Goal: Transaction & Acquisition: Purchase product/service

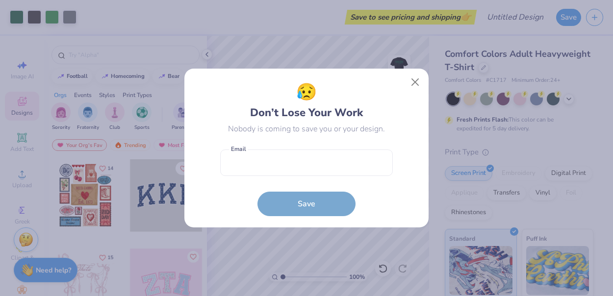
scroll to position [61, 0]
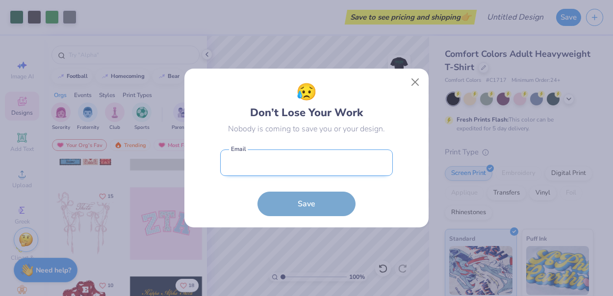
click at [296, 162] on input "email" at bounding box center [306, 162] width 173 height 27
type input "[EMAIL_ADDRESS][DOMAIN_NAME]"
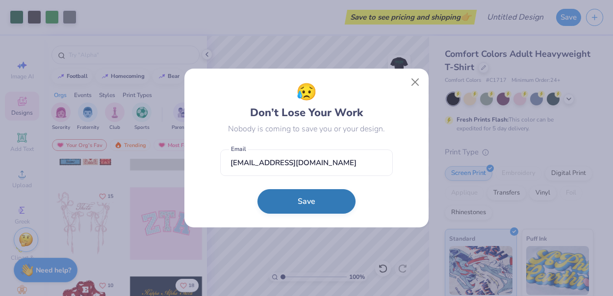
click at [297, 204] on button "Save" at bounding box center [306, 201] width 98 height 25
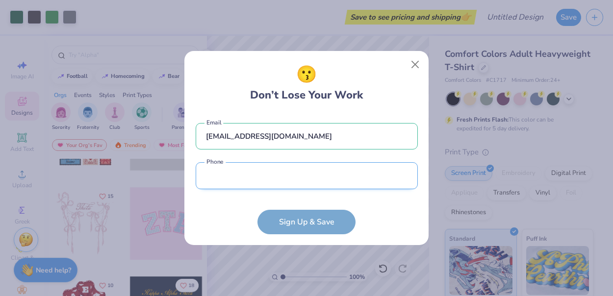
click at [277, 175] on input "tel" at bounding box center [307, 175] width 222 height 27
type input "[PHONE_NUMBER]"
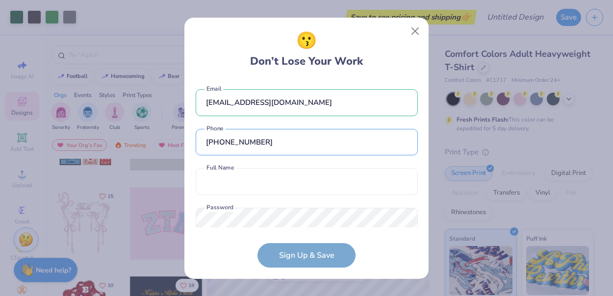
scroll to position [24, 0]
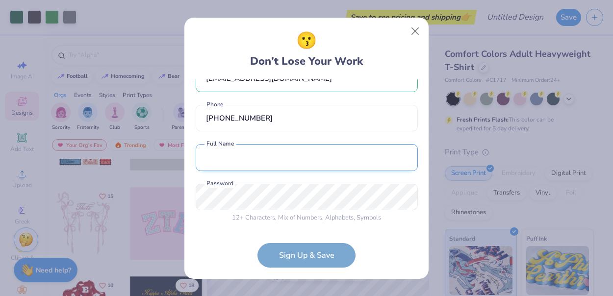
click at [324, 166] on input "text" at bounding box center [307, 157] width 222 height 27
type input "[PERSON_NAME]"
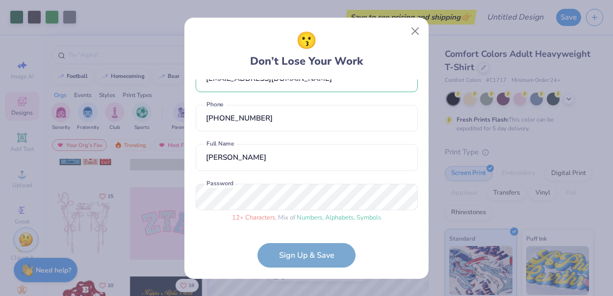
click at [294, 262] on form "[EMAIL_ADDRESS][DOMAIN_NAME] Email [PHONE_NUMBER] Phone [PERSON_NAME] Full Name…" at bounding box center [307, 173] width 222 height 188
click at [184, 193] on div "😗 Don’t Lose Your Work [EMAIL_ADDRESS][DOMAIN_NAME] Email [PHONE_NUMBER] Phone …" at bounding box center [306, 148] width 245 height 262
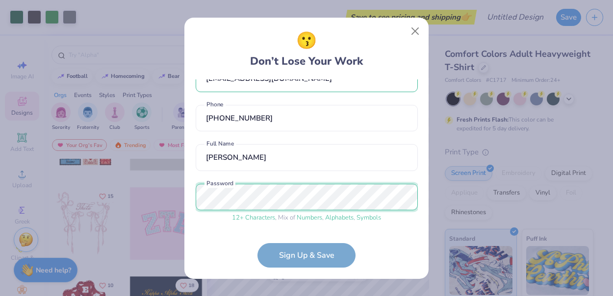
scroll to position [61, 0]
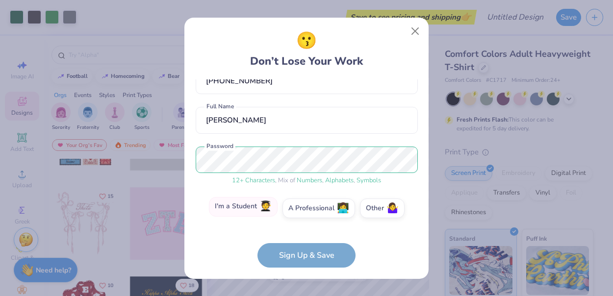
click at [262, 206] on label "I'm a Student 🧑‍🎓" at bounding box center [243, 207] width 69 height 20
click at [303, 269] on input "I'm a Student 🧑‍🎓" at bounding box center [306, 272] width 6 height 6
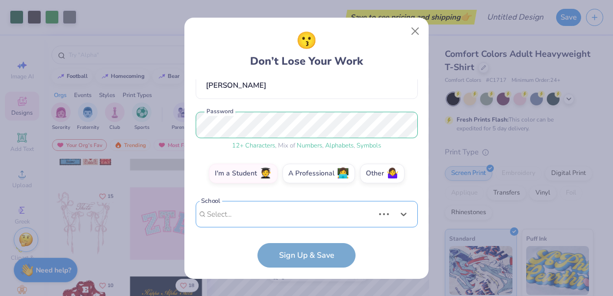
click at [282, 208] on div "Use Up and Down to choose options, press Enter to select the currently focused …" at bounding box center [307, 229] width 222 height 56
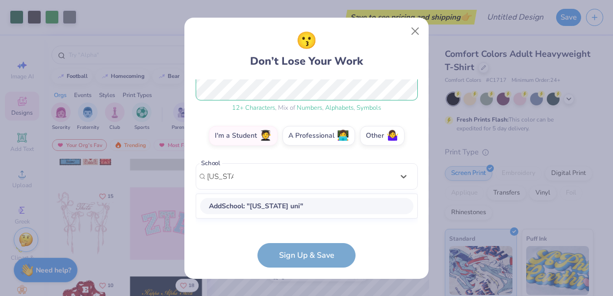
scroll to position [125, 0]
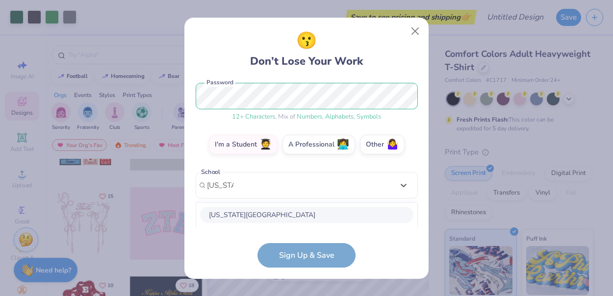
click at [293, 219] on div "[US_STATE][GEOGRAPHIC_DATA]" at bounding box center [306, 215] width 213 height 16
type input "[US_STATE] uni"
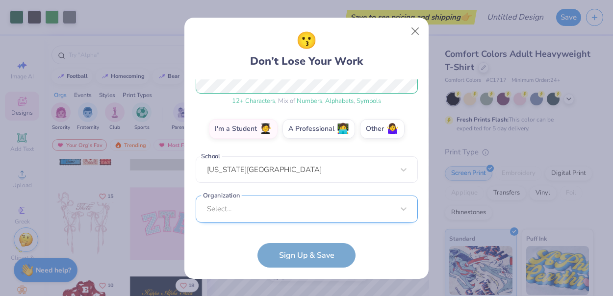
click at [289, 208] on div "Select..." at bounding box center [307, 209] width 222 height 27
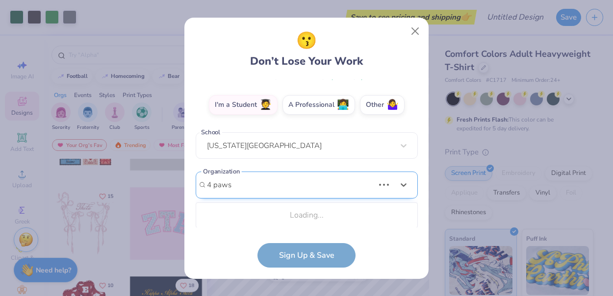
scroll to position [287, 0]
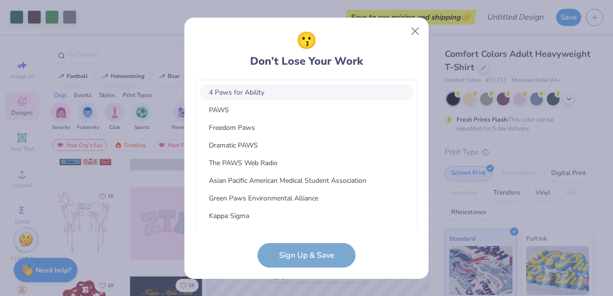
click at [254, 89] on div "4 Paws for Ability" at bounding box center [306, 92] width 213 height 16
type input "4 paws"
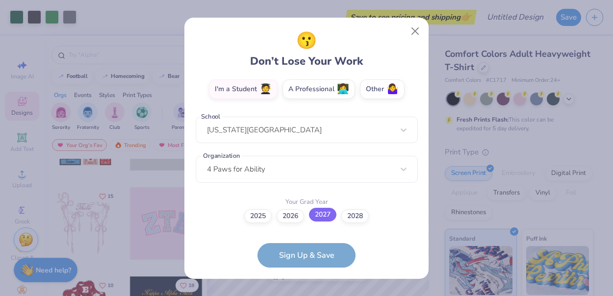
click at [328, 221] on label "2027" at bounding box center [322, 215] width 27 height 14
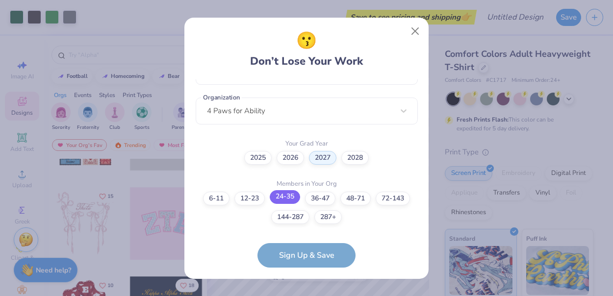
click at [286, 197] on label "24-35" at bounding box center [285, 197] width 30 height 14
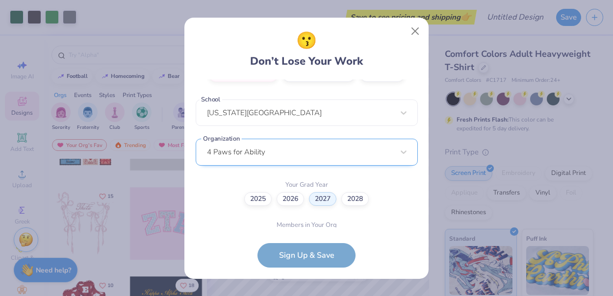
click at [287, 148] on div "[EMAIL_ADDRESS][DOMAIN_NAME] Email [PHONE_NUMBER] Phone [PERSON_NAME] Full Name…" at bounding box center [307, 153] width 222 height 148
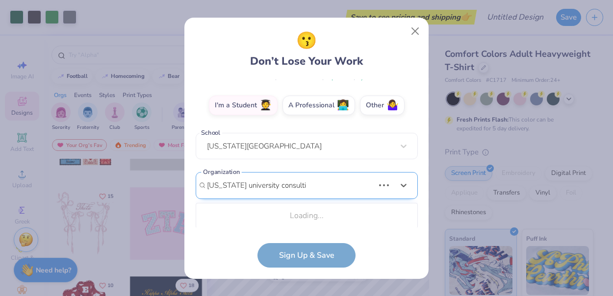
scroll to position [165, 0]
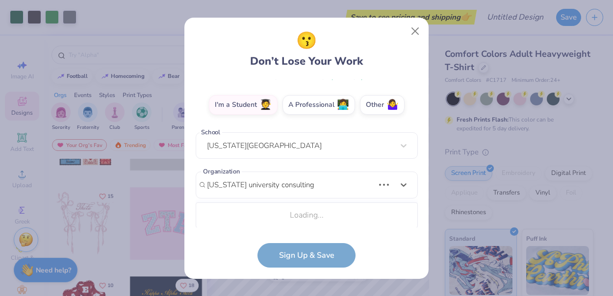
type input "[US_STATE] university consulting fellows"
click at [318, 166] on div "[EMAIL_ADDRESS][DOMAIN_NAME] Email [PHONE_NUMBER] Phone [PERSON_NAME] Full Name…" at bounding box center [307, 153] width 222 height 148
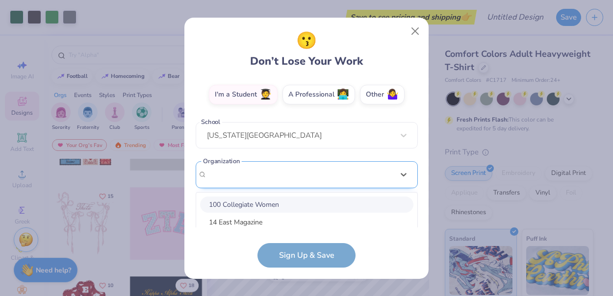
click at [311, 172] on div "[EMAIL_ADDRESS][DOMAIN_NAME] Email [PHONE_NUMBER] Phone [PERSON_NAME] Full Name…" at bounding box center [307, 153] width 222 height 148
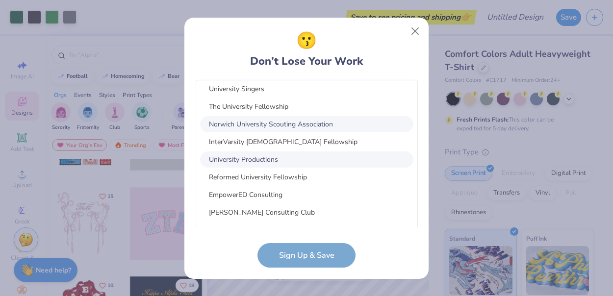
scroll to position [0, 0]
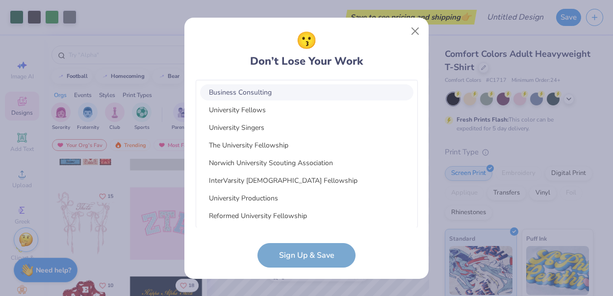
click at [252, 94] on div "Business Consulting" at bounding box center [306, 92] width 213 height 16
type input "[US_STATE] university consulting fellows"
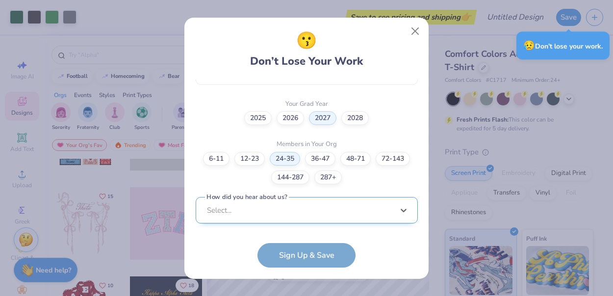
click at [237, 212] on div "option Word of Mouth focused, 8 of 15. 15 results available. Use Up and Down to…" at bounding box center [307, 286] width 222 height 179
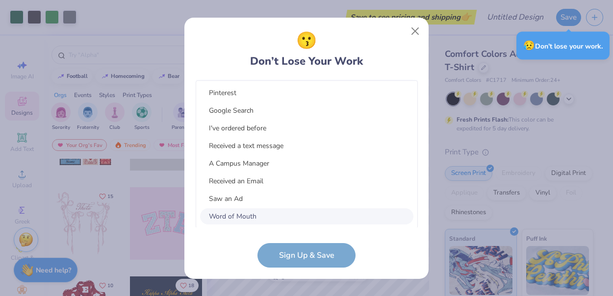
click at [264, 214] on div "Word of Mouth" at bounding box center [306, 216] width 213 height 16
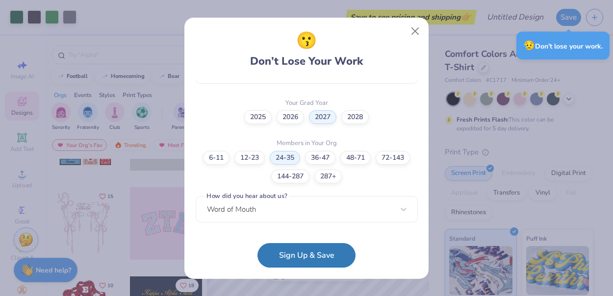
scroll to position [278, 0]
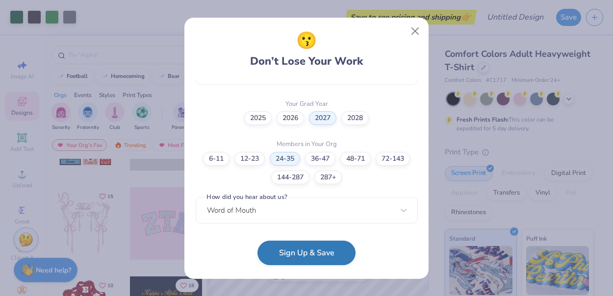
click at [295, 257] on button "Sign Up & Save" at bounding box center [306, 253] width 98 height 25
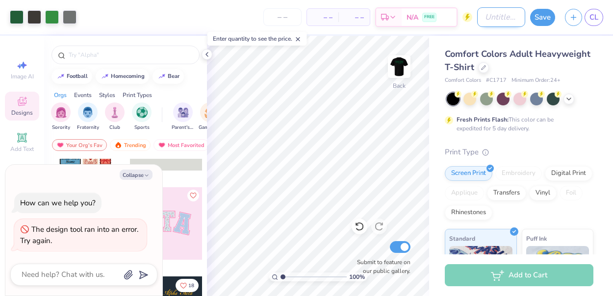
click at [497, 19] on input "Design Title" at bounding box center [501, 17] width 48 height 20
type input "O"
type textarea "x"
type input "OU"
type textarea "x"
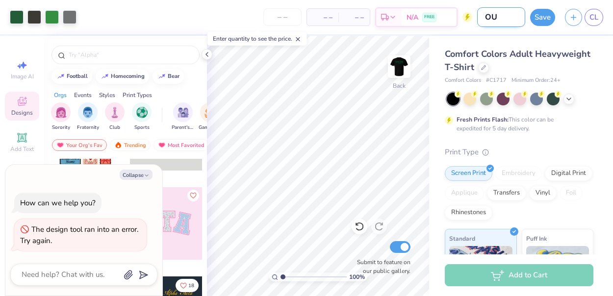
type input "OUC"
type textarea "x"
type input "OUCF"
type textarea "x"
type input "OUCF"
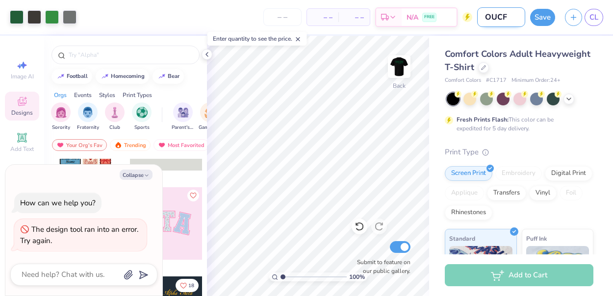
type textarea "x"
type input "OUCF F"
type textarea "x"
type input "OUCF FA"
type textarea "x"
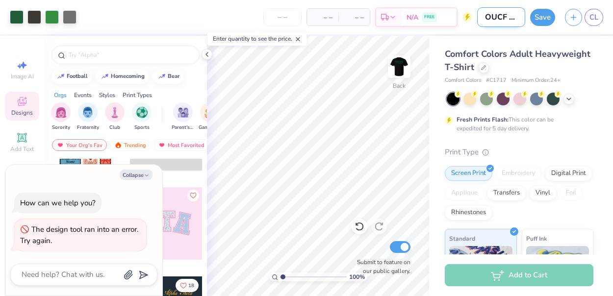
scroll to position [0, 1]
type input "OUCF FA2"
type textarea "x"
type input "OUCF FA25"
type textarea "x"
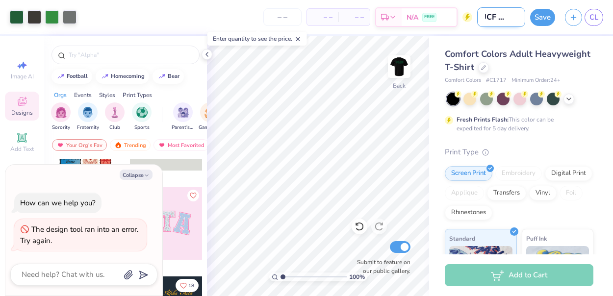
type input "OUCF FA25"
type textarea "x"
type input "OUCF FA25"
type textarea "x"
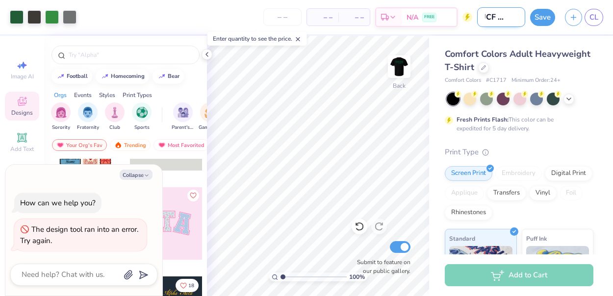
scroll to position [0, 11]
type input "OUCF FA25"
click at [543, 21] on button "Save" at bounding box center [542, 15] width 25 height 17
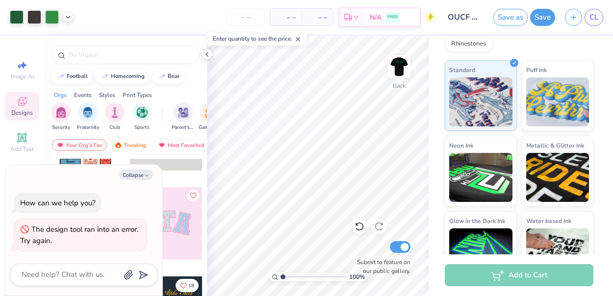
scroll to position [212, 0]
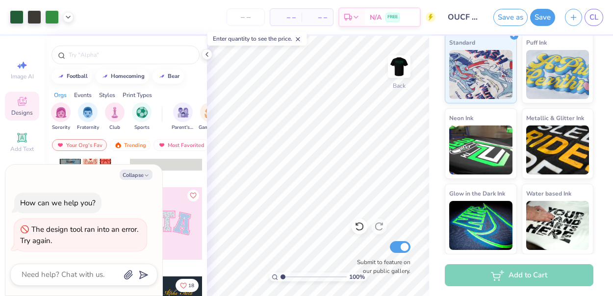
click at [469, 278] on div "Add to Cart" at bounding box center [518, 275] width 148 height 22
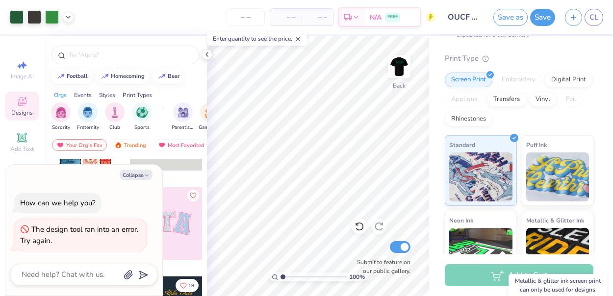
scroll to position [0, 0]
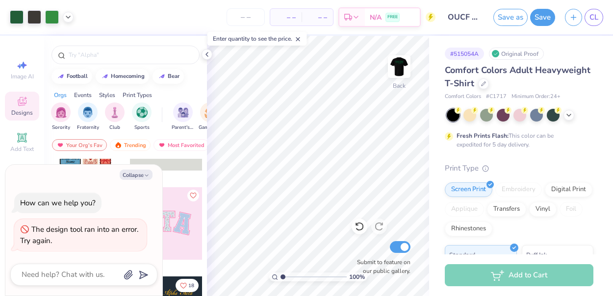
click at [147, 205] on div "How can we help you? The design tool ran into an error. Try again." at bounding box center [83, 222] width 147 height 74
click at [148, 176] on icon "button" at bounding box center [147, 176] width 6 height 6
type textarea "x"
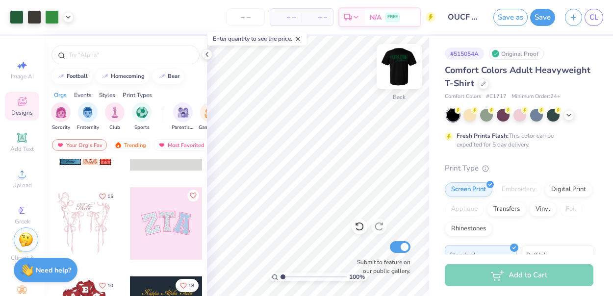
click at [399, 63] on img at bounding box center [398, 66] width 39 height 39
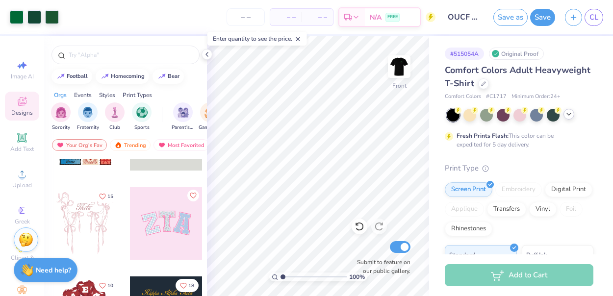
click at [570, 117] on icon at bounding box center [569, 114] width 8 height 8
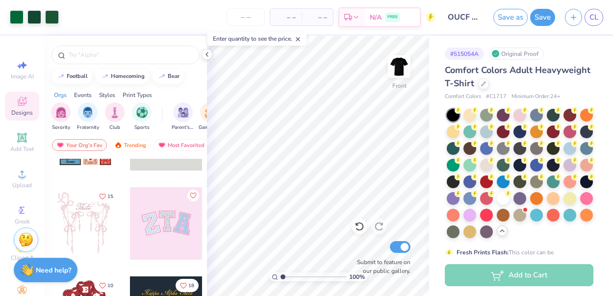
click at [502, 230] on icon at bounding box center [502, 231] width 8 height 8
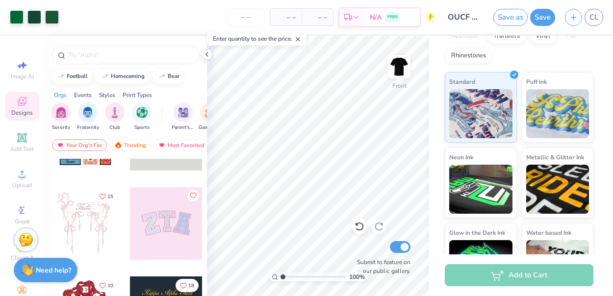
scroll to position [212, 0]
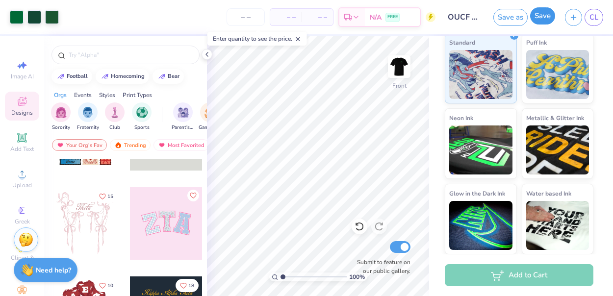
click at [541, 21] on button "Save" at bounding box center [542, 15] width 25 height 17
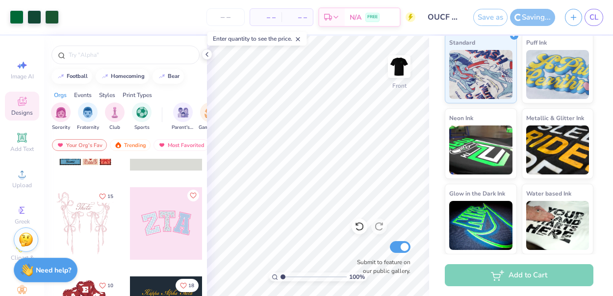
click at [279, 16] on div "– – Per Item" at bounding box center [265, 17] width 31 height 17
click at [301, 40] on icon at bounding box center [298, 39] width 7 height 7
click at [259, 14] on span "– –" at bounding box center [266, 17] width 20 height 10
click at [222, 14] on input "number" at bounding box center [225, 17] width 38 height 18
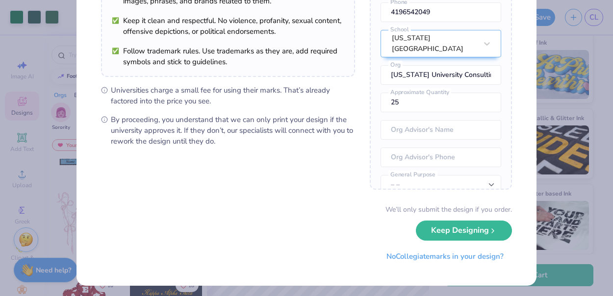
scroll to position [130, 0]
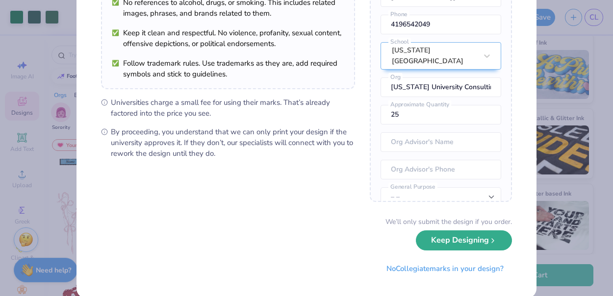
click at [440, 241] on button "Keep Designing" at bounding box center [464, 240] width 96 height 20
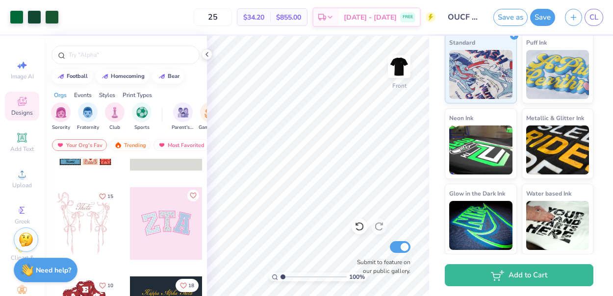
scroll to position [19, 0]
type input "2"
type input "3"
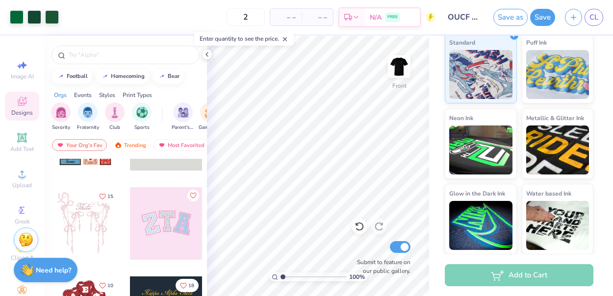
type input "25"
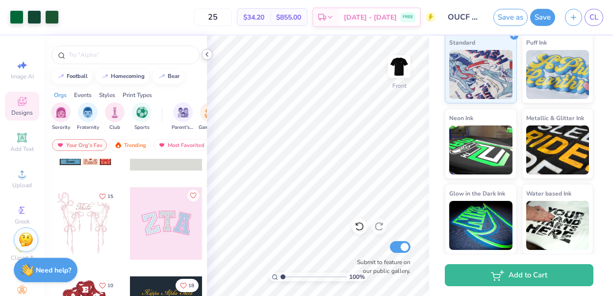
click at [205, 51] on icon at bounding box center [207, 54] width 8 height 8
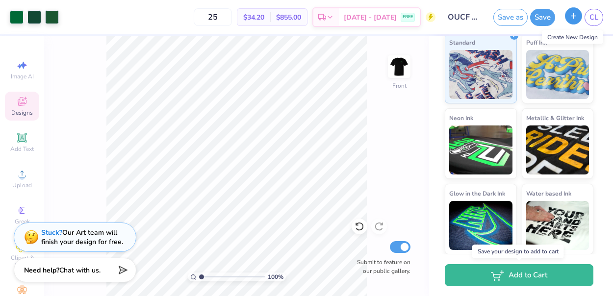
click at [570, 19] on icon "button" at bounding box center [573, 16] width 8 height 8
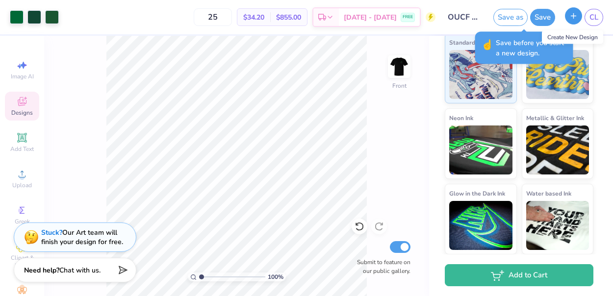
click at [573, 16] on line "button" at bounding box center [573, 15] width 0 height 5
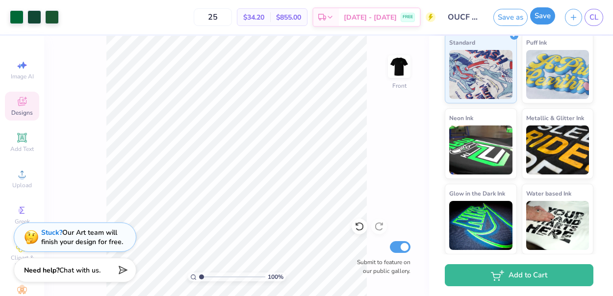
click at [550, 19] on button "Save" at bounding box center [542, 15] width 25 height 17
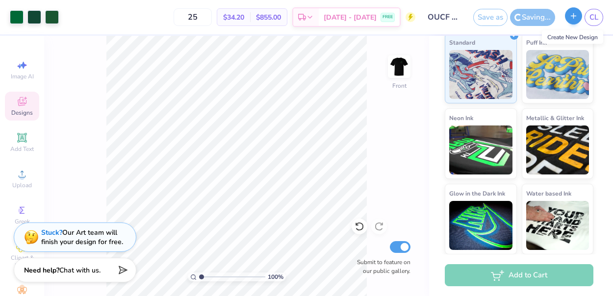
click at [575, 17] on icon "button" at bounding box center [573, 16] width 8 height 8
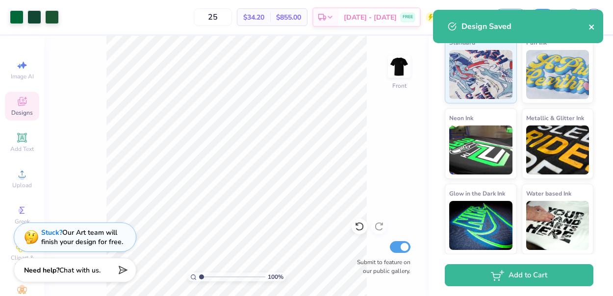
click at [590, 26] on icon "close" at bounding box center [591, 27] width 5 height 5
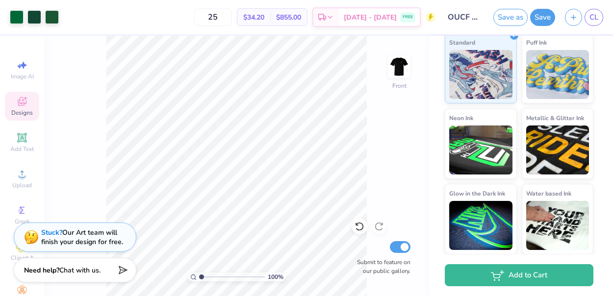
click at [573, 18] on div "Art colors 25 $34.20 Per Item $855.00 Total Est. Delivery [DATE] - [DATE] FREE …" at bounding box center [306, 148] width 613 height 296
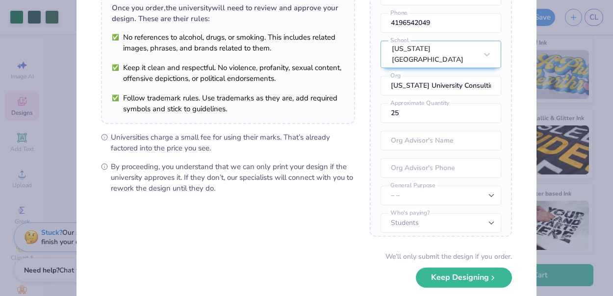
scroll to position [130, 0]
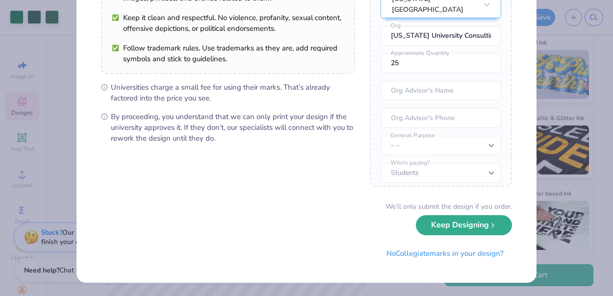
click at [451, 227] on button "Keep Designing" at bounding box center [464, 225] width 96 height 20
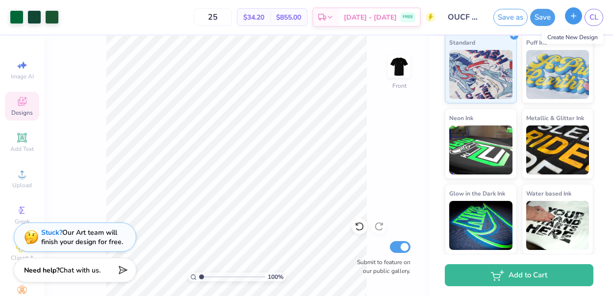
click at [573, 19] on icon "button" at bounding box center [573, 16] width 8 height 8
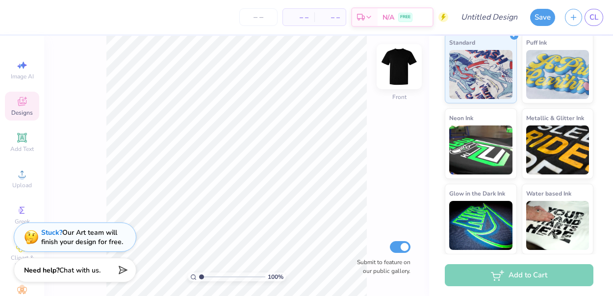
click at [397, 76] on img at bounding box center [398, 66] width 39 height 39
click at [397, 76] on img at bounding box center [399, 67] width 20 height 20
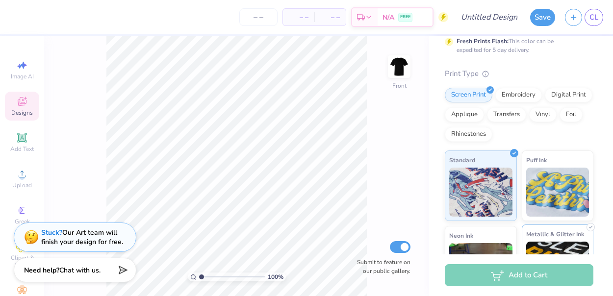
scroll to position [0, 0]
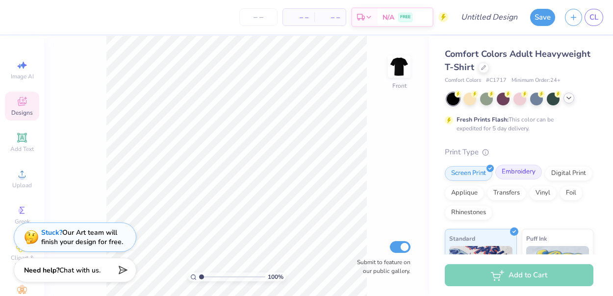
click at [512, 173] on div "Embroidery" at bounding box center [518, 172] width 47 height 15
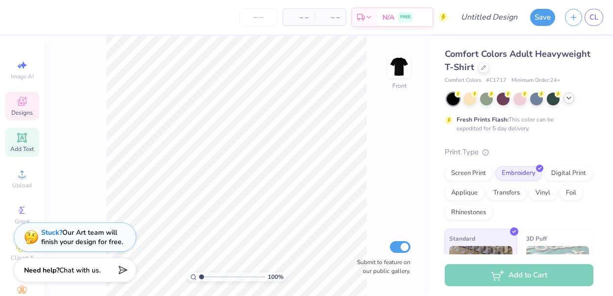
scroll to position [33, 0]
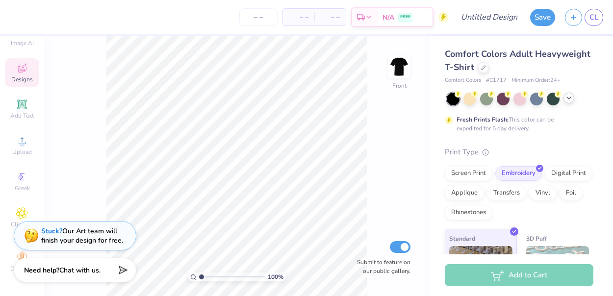
click at [39, 236] on div "Stuck? Our Art team will finish your design for free." at bounding box center [75, 235] width 123 height 29
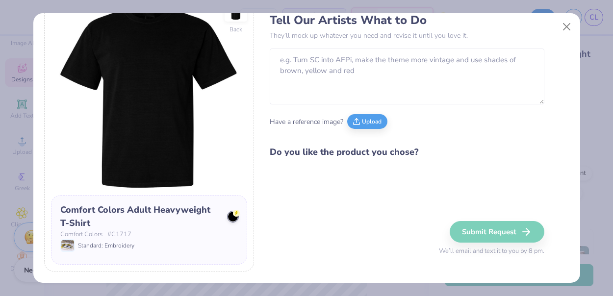
scroll to position [0, 0]
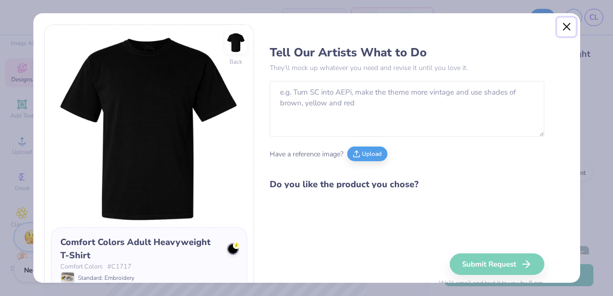
click at [567, 30] on button "Close" at bounding box center [566, 27] width 19 height 19
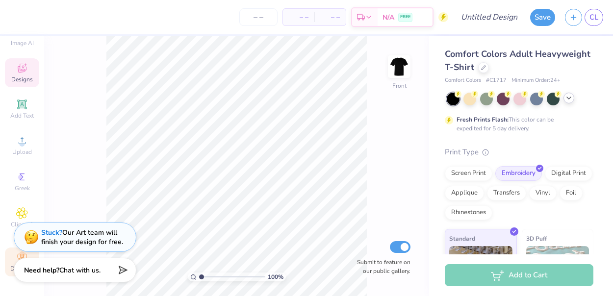
click at [12, 260] on div "Decorate" at bounding box center [22, 261] width 34 height 29
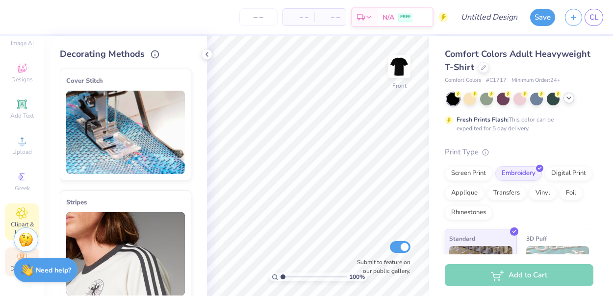
click at [15, 212] on div "Clipart & logos" at bounding box center [22, 221] width 34 height 37
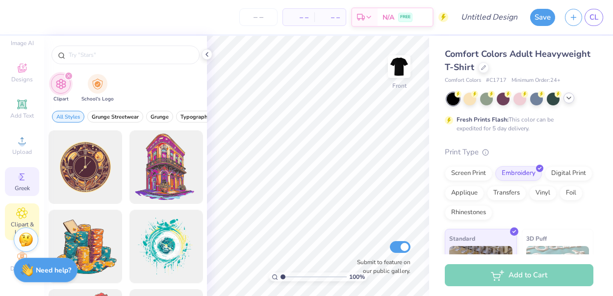
click at [21, 185] on span "Greek" at bounding box center [22, 188] width 15 height 8
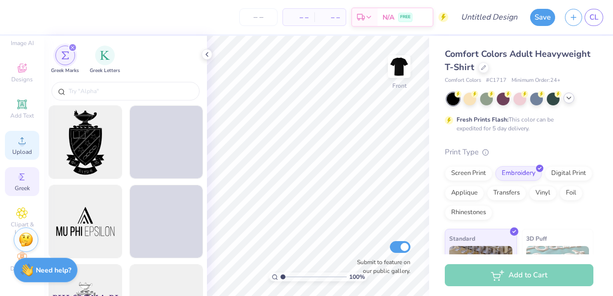
click at [24, 145] on icon at bounding box center [22, 141] width 12 height 12
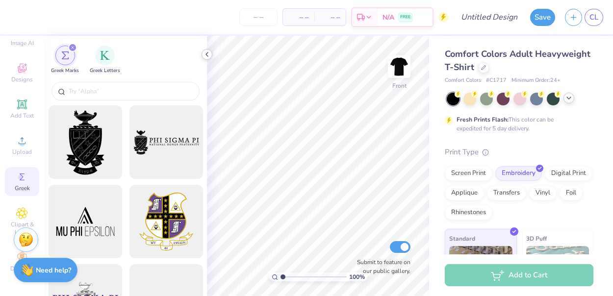
click at [209, 54] on icon at bounding box center [207, 54] width 8 height 8
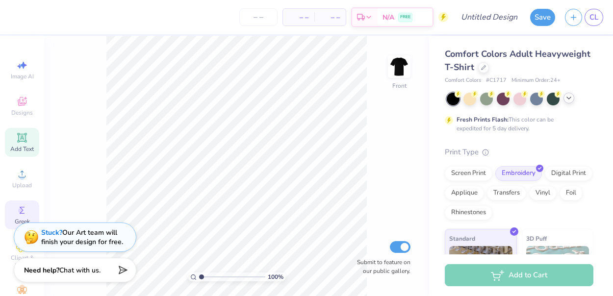
scroll to position [33, 0]
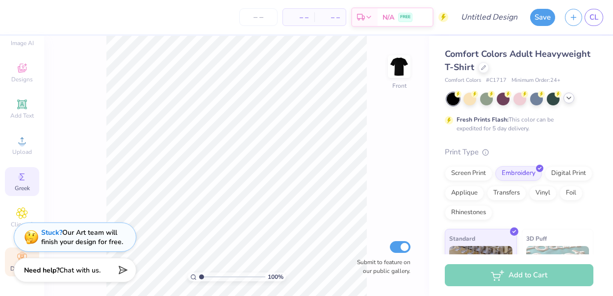
click at [10, 269] on span "Decorate" at bounding box center [22, 269] width 24 height 8
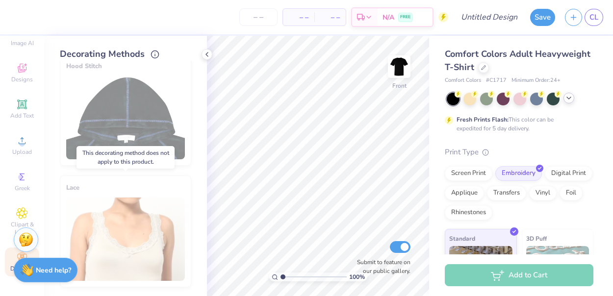
scroll to position [623, 0]
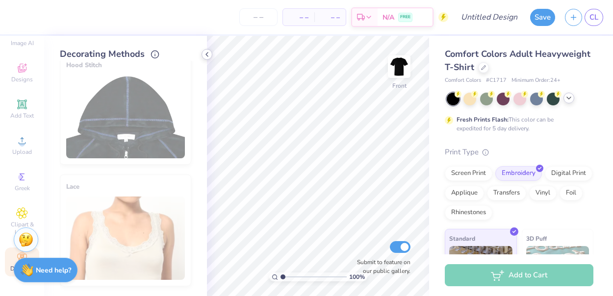
click at [208, 57] on icon at bounding box center [207, 54] width 8 height 8
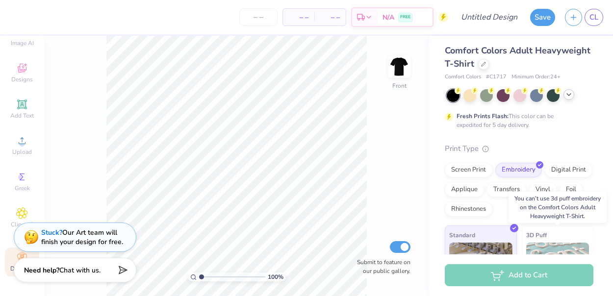
scroll to position [0, 0]
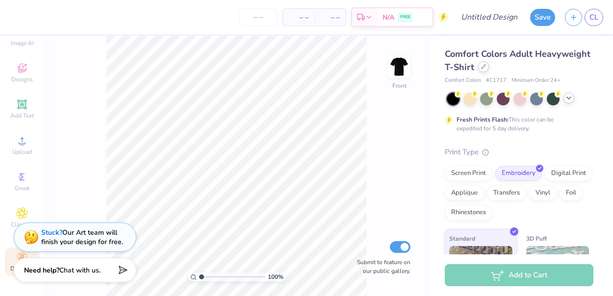
click at [484, 67] on icon at bounding box center [483, 66] width 5 height 5
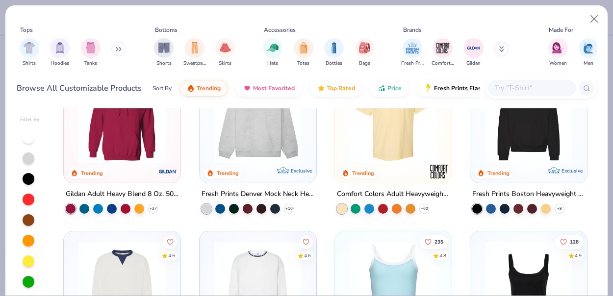
scroll to position [49, 0]
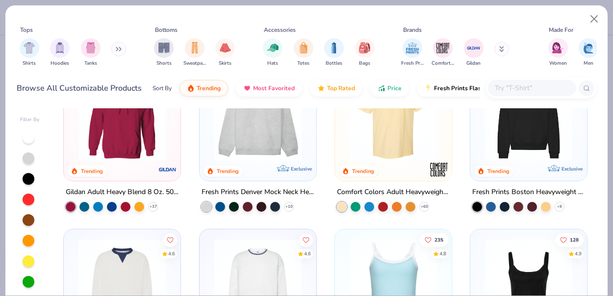
click at [121, 48] on icon at bounding box center [120, 49] width 1 height 3
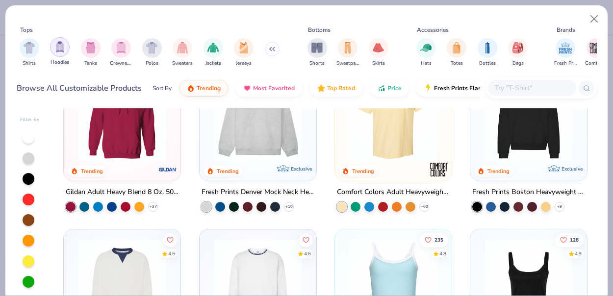
click at [66, 50] on div "filter for Hoodies" at bounding box center [60, 47] width 20 height 20
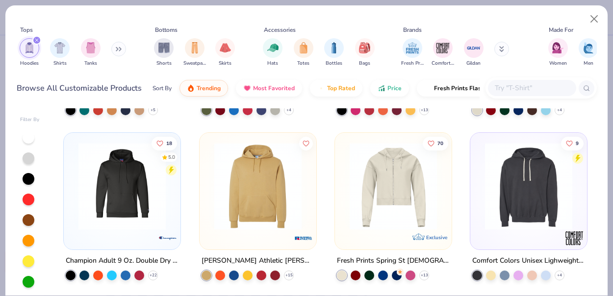
scroll to position [1139, 0]
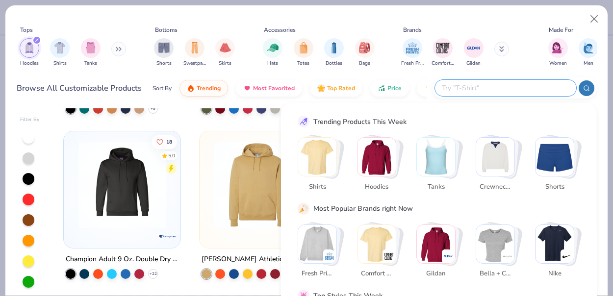
click at [503, 87] on input "text" at bounding box center [505, 87] width 128 height 11
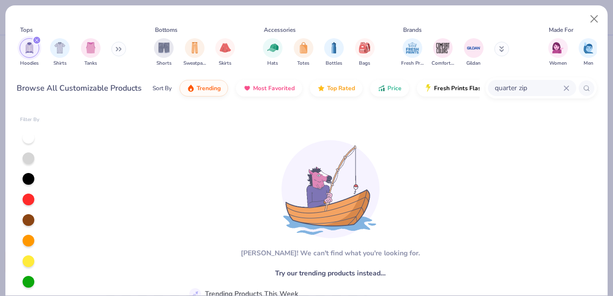
scroll to position [57, 0]
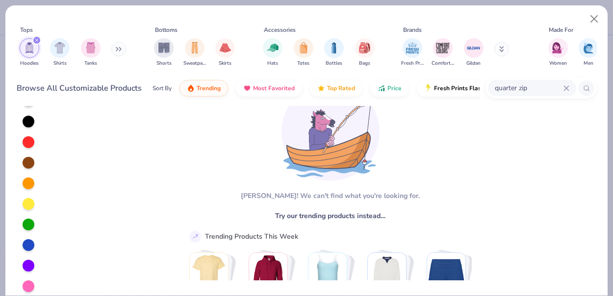
click at [518, 89] on input "quarter zip" at bounding box center [528, 87] width 70 height 11
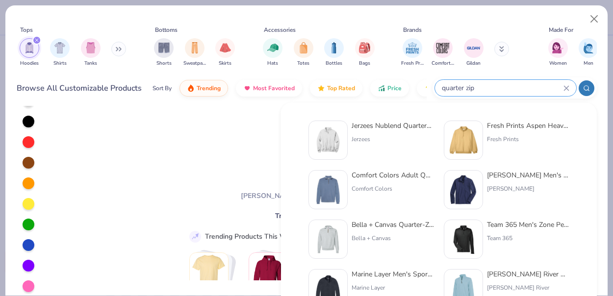
click at [518, 89] on input "quarter zip" at bounding box center [502, 87] width 123 height 11
type input "quarterzip"
click at [400, 133] on div "Jerzees Nublend Quarter-Zip Cadet Collar Sweatshirt Jerzees" at bounding box center [392, 140] width 82 height 39
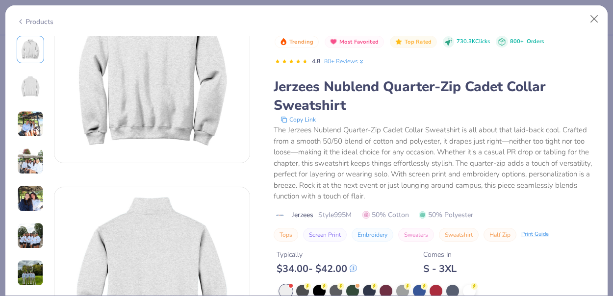
scroll to position [113, 0]
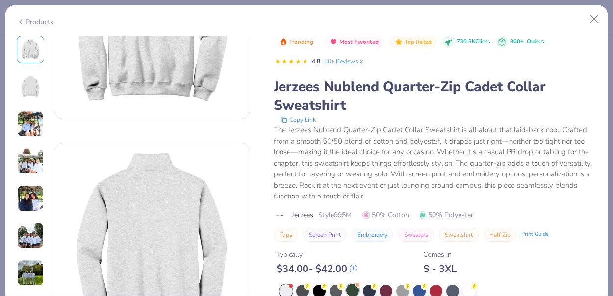
click at [351, 290] on div at bounding box center [352, 290] width 13 height 13
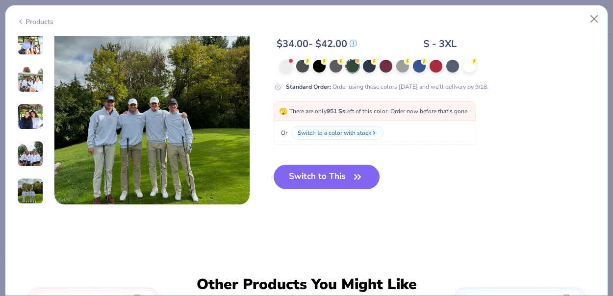
scroll to position [1294, 0]
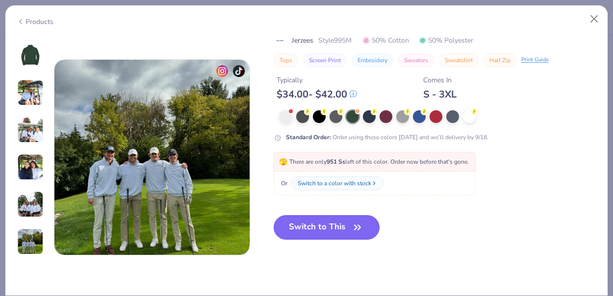
click at [337, 222] on button "Switch to This" at bounding box center [326, 227] width 106 height 25
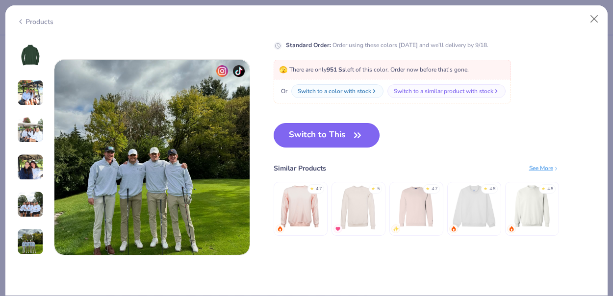
scroll to position [259, 0]
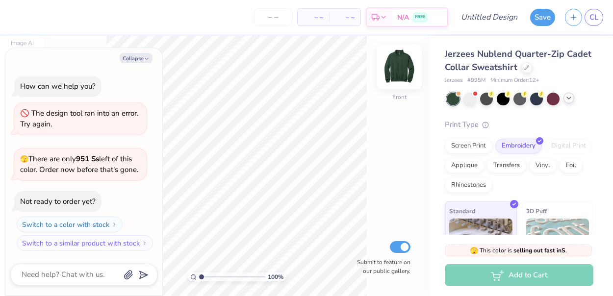
click at [399, 71] on img at bounding box center [398, 66] width 39 height 39
click at [141, 61] on button "Collapse" at bounding box center [136, 58] width 33 height 10
type textarea "x"
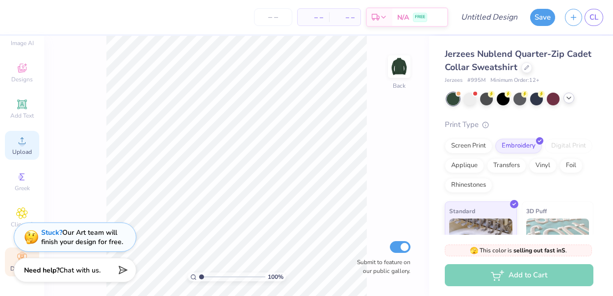
click at [22, 141] on icon at bounding box center [22, 140] width 7 height 7
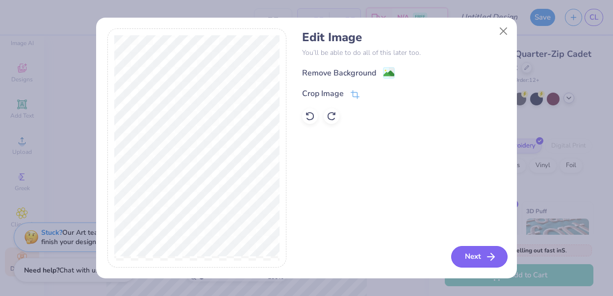
click at [485, 256] on icon "button" at bounding box center [491, 257] width 12 height 12
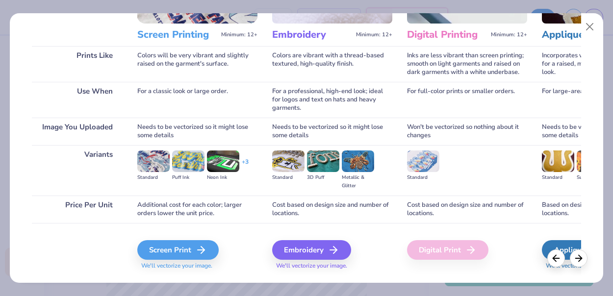
scroll to position [144, 0]
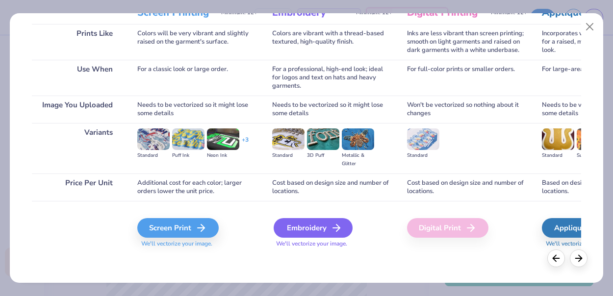
click at [325, 222] on div "Embroidery" at bounding box center [312, 228] width 79 height 20
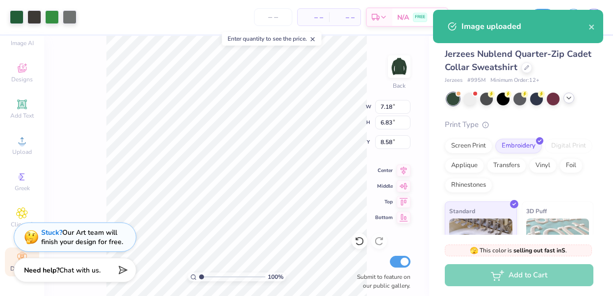
type input "3.31"
type input "3.15"
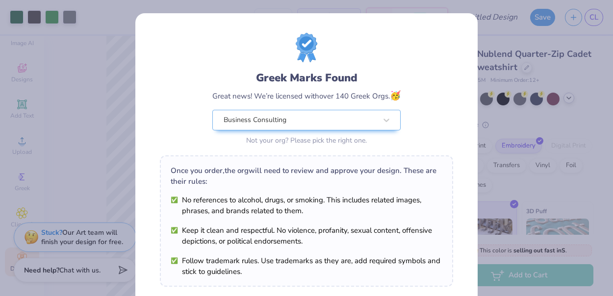
click at [260, 123] on body "Art colors – – Per Item – – Total Est. Delivery N/A FREE Design Title Save CL I…" at bounding box center [306, 148] width 613 height 296
type input "3.78"
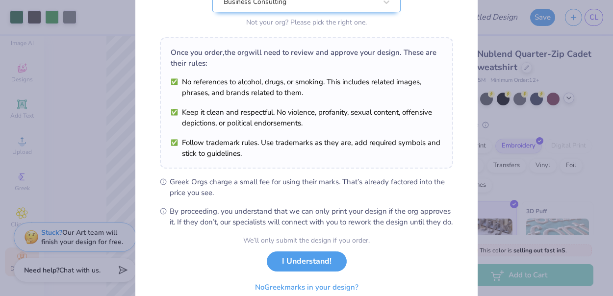
scroll to position [163, 0]
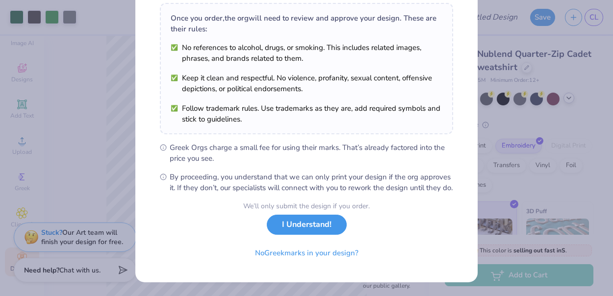
click at [323, 231] on button "I Understand!" at bounding box center [307, 225] width 80 height 20
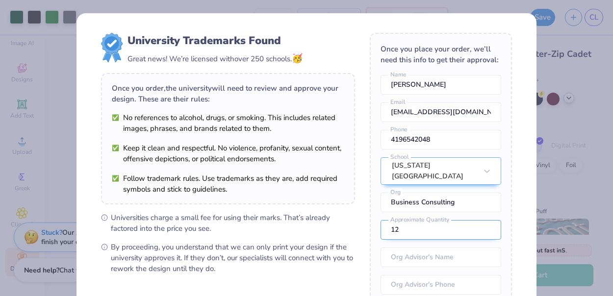
scroll to position [36, 0]
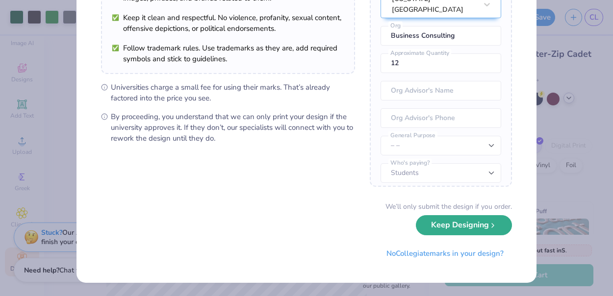
click at [465, 234] on button "Keep Designing" at bounding box center [464, 225] width 96 height 20
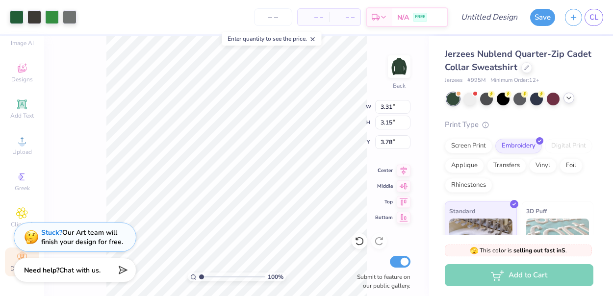
scroll to position [19, 0]
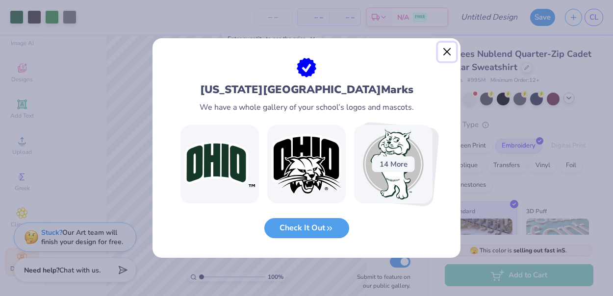
click at [446, 54] on button "Close" at bounding box center [447, 52] width 19 height 19
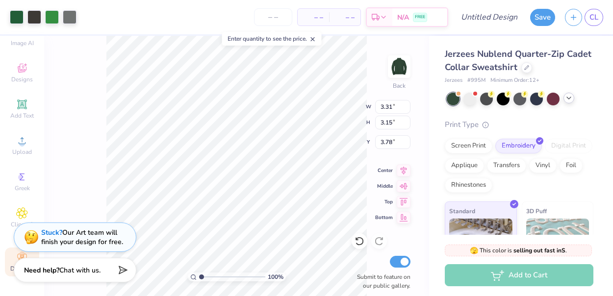
type input "4.52"
type input "4.30"
type input "4.20"
type input "4.00"
type input "4.07"
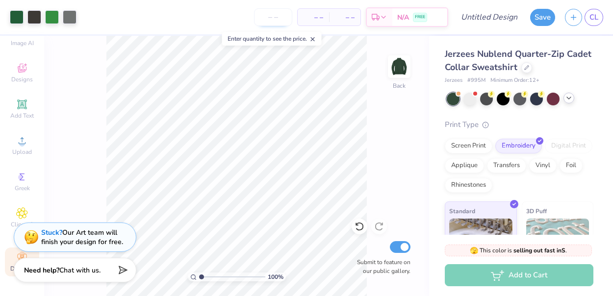
click at [280, 17] on input "number" at bounding box center [273, 17] width 38 height 18
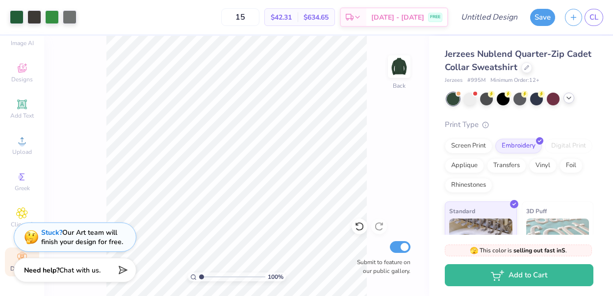
type input "15"
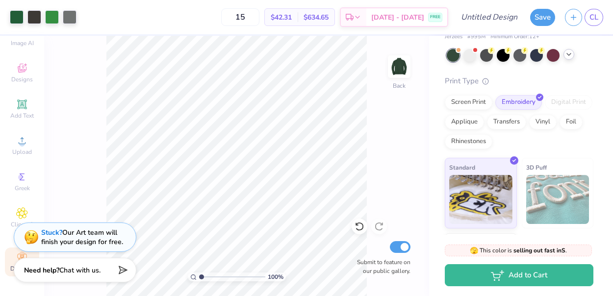
scroll to position [43, 0]
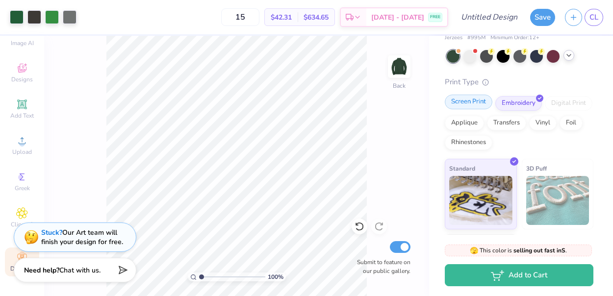
click at [482, 103] on div "Screen Print" at bounding box center [468, 102] width 48 height 15
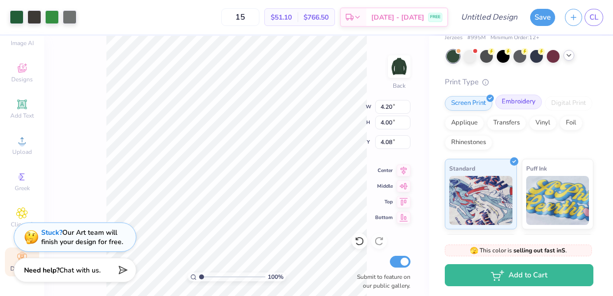
click at [507, 103] on div "Embroidery" at bounding box center [518, 102] width 47 height 15
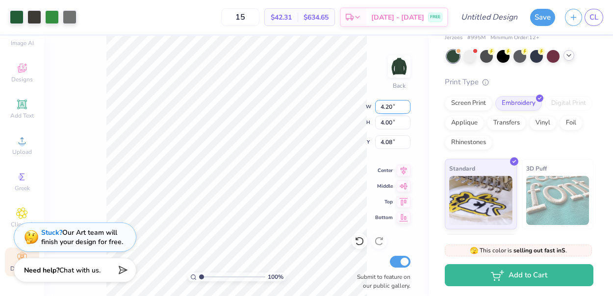
type input "3.69"
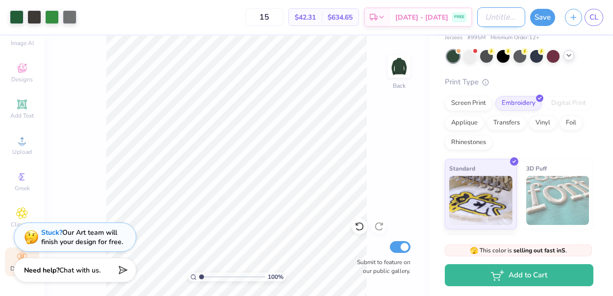
click at [504, 21] on input "Design Title" at bounding box center [501, 17] width 48 height 20
type input "OUCF FA25 Zip"
click at [547, 15] on button "Save" at bounding box center [542, 15] width 25 height 17
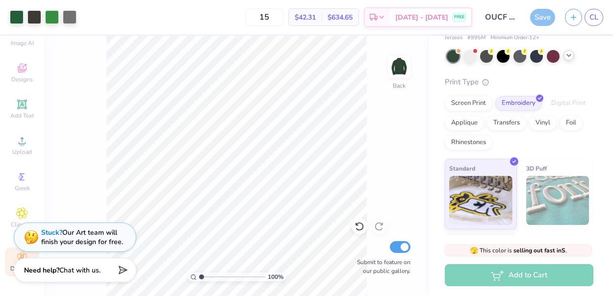
scroll to position [59, 0]
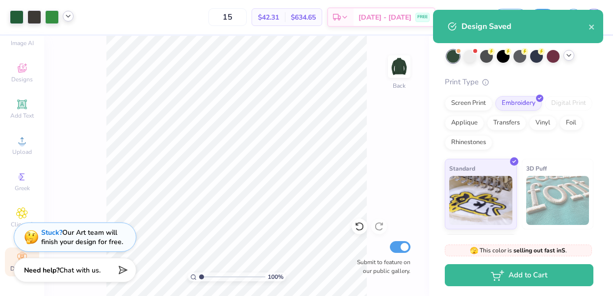
click at [68, 16] on icon at bounding box center [68, 16] width 8 height 8
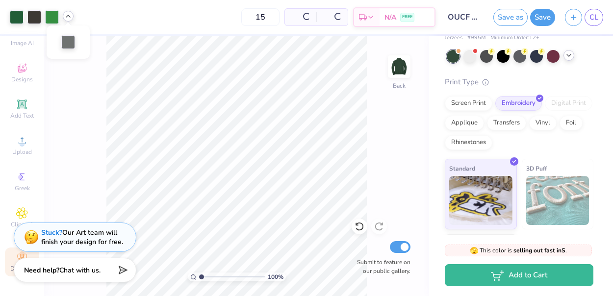
click at [68, 16] on icon at bounding box center [68, 16] width 8 height 8
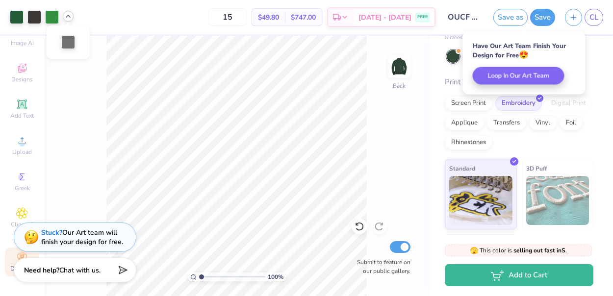
click at [369, 107] on div "100 % Back Submit to feature on our public gallery." at bounding box center [236, 166] width 385 height 260
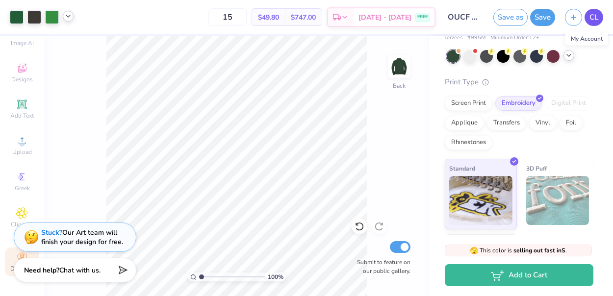
click at [598, 16] on link "CL" at bounding box center [593, 17] width 19 height 17
